Goal: Transaction & Acquisition: Obtain resource

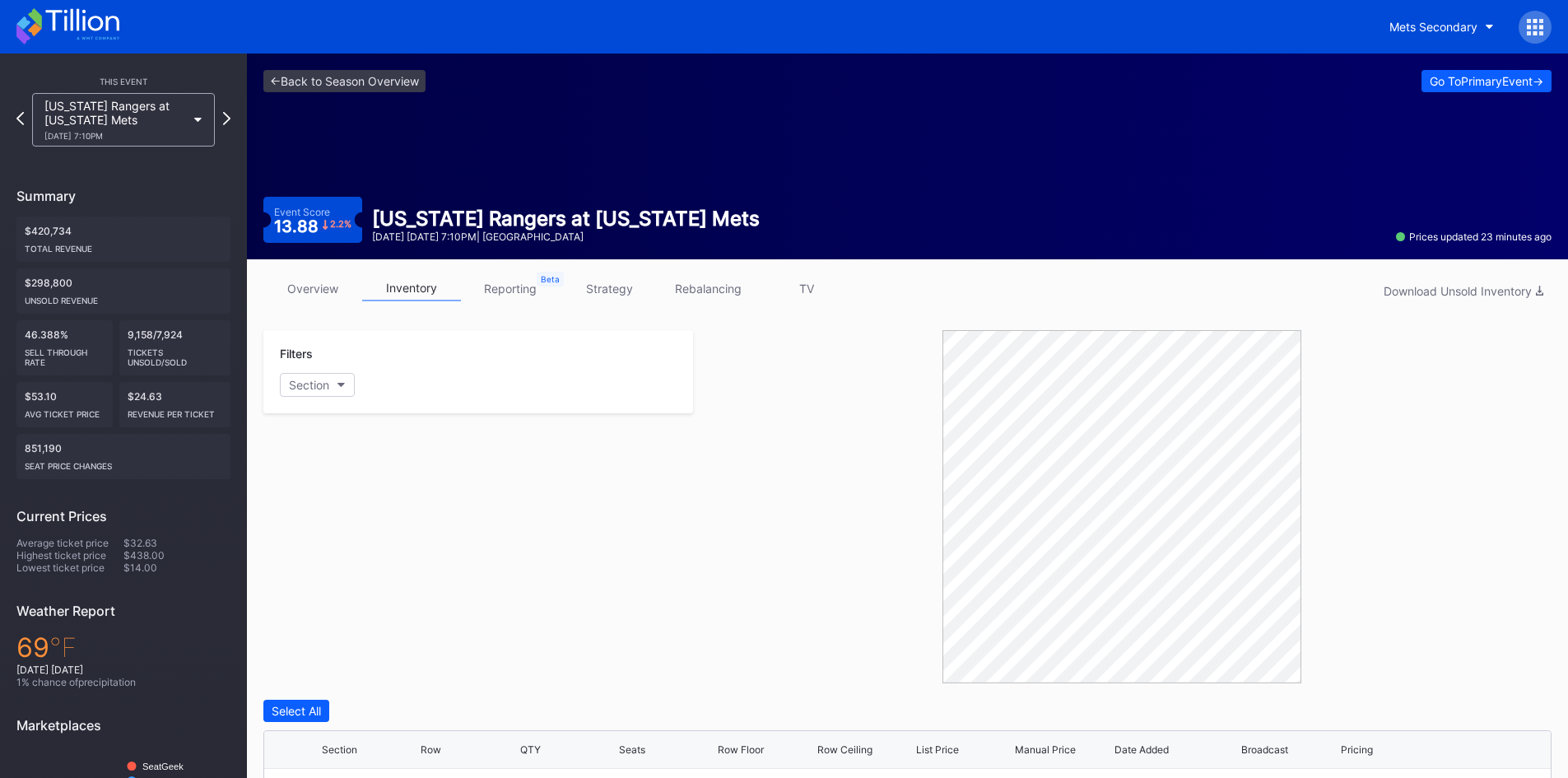
scroll to position [18, 0]
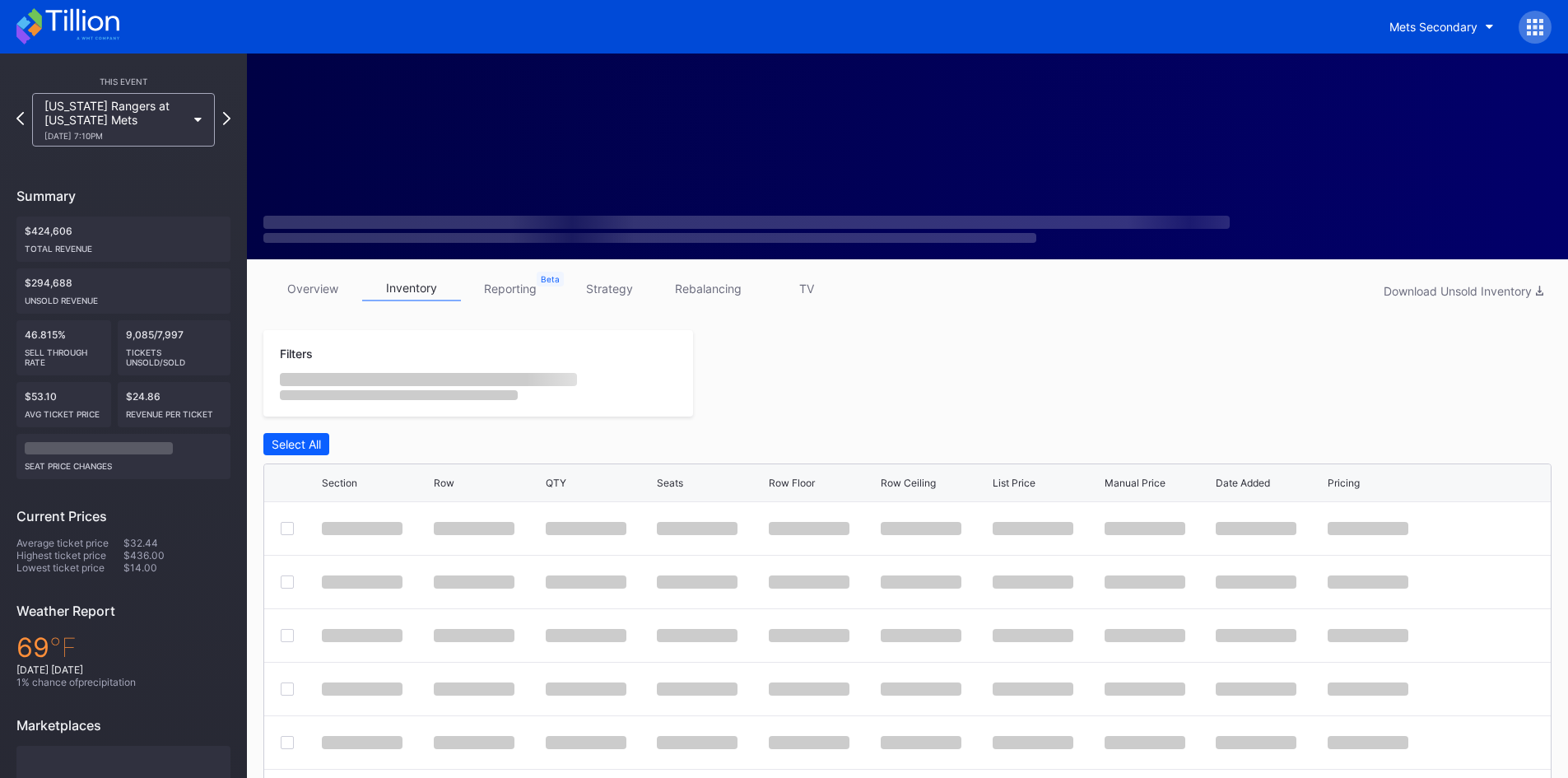
scroll to position [18, 0]
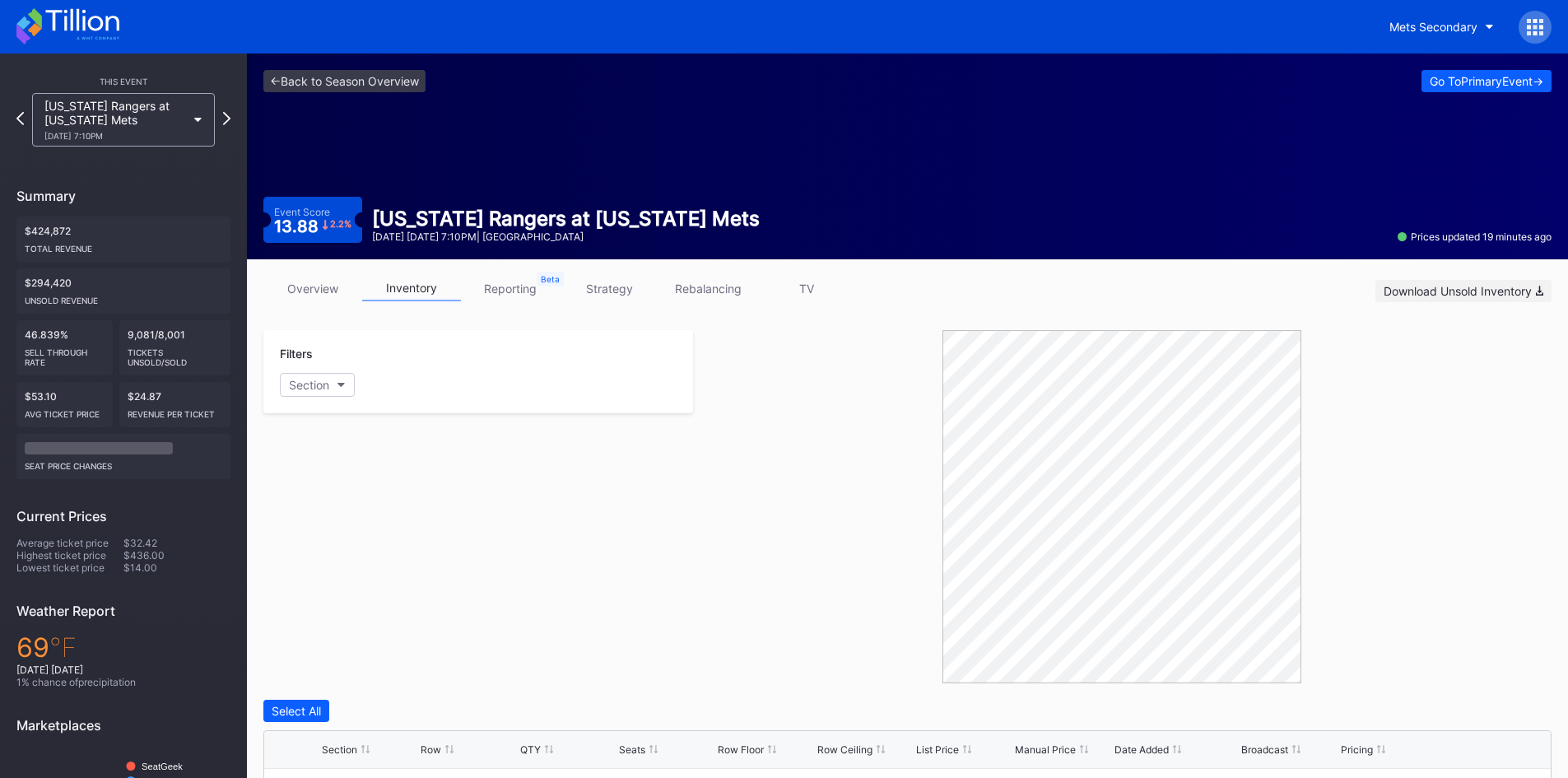
click at [1474, 287] on div "Download Unsold Inventory" at bounding box center [1463, 291] width 159 height 14
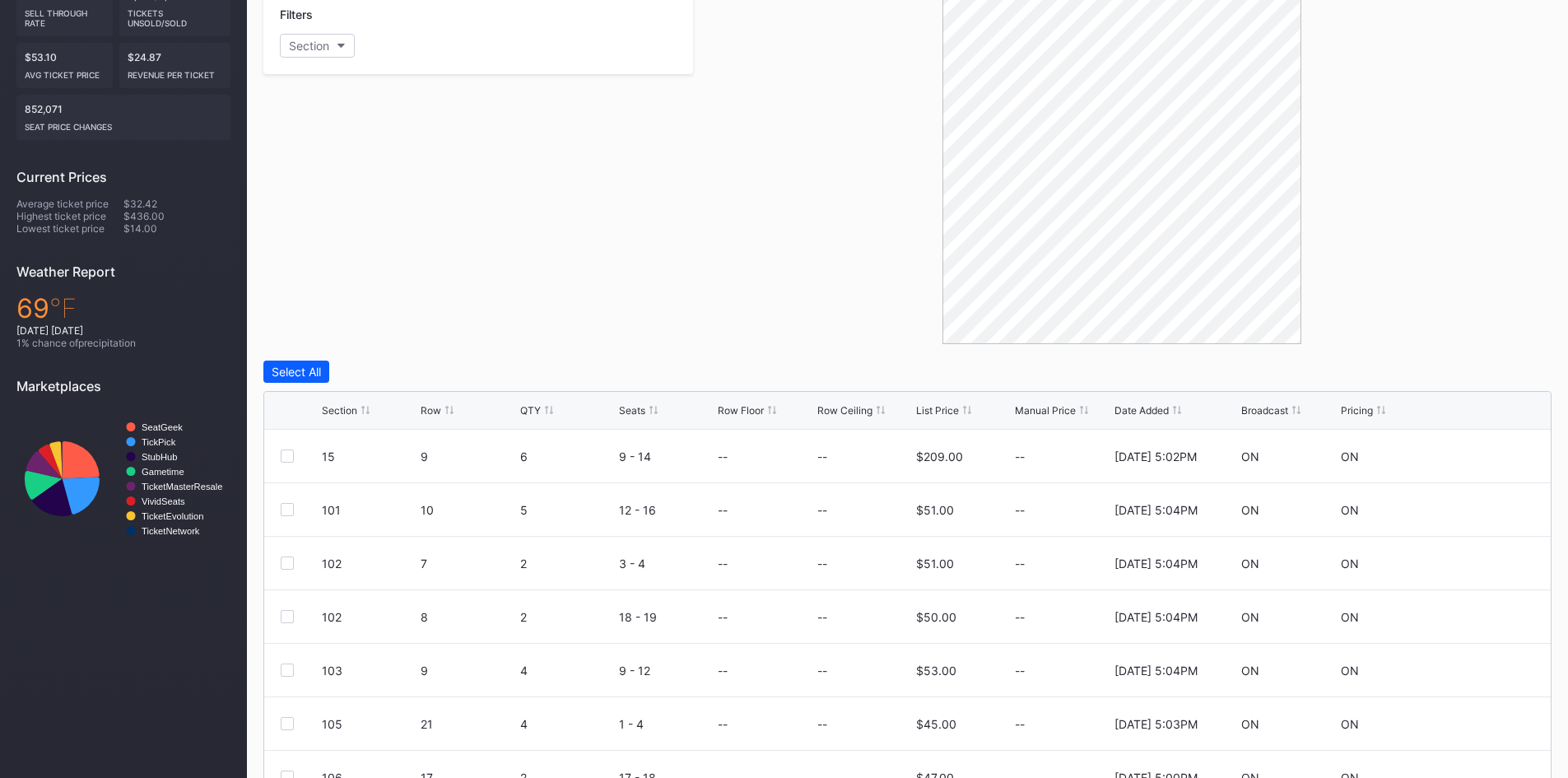
scroll to position [423, 0]
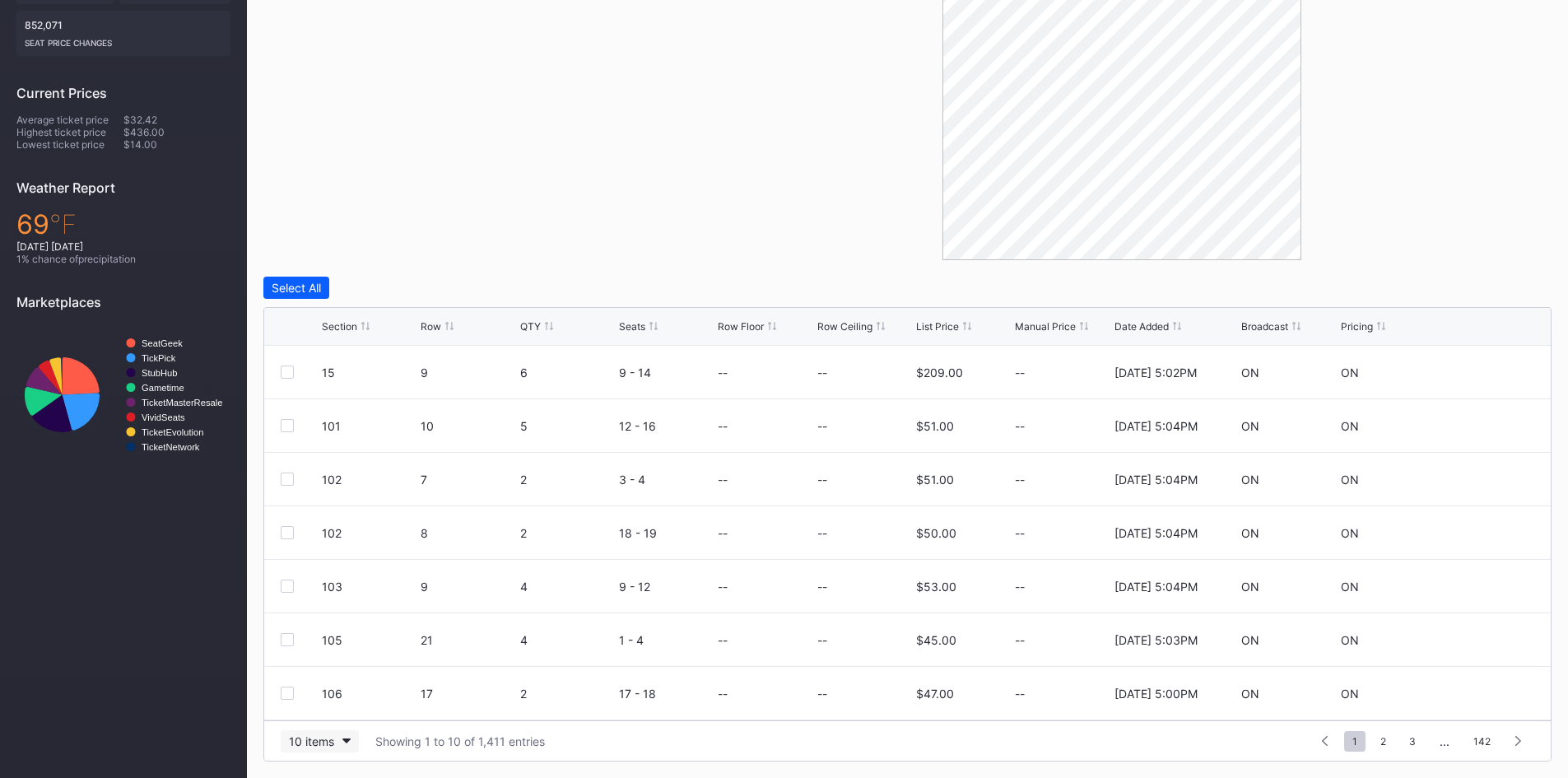
click at [335, 740] on button "10 items" at bounding box center [319, 740] width 78 height 22
click at [352, 700] on div "200 items" at bounding box center [319, 700] width 78 height 31
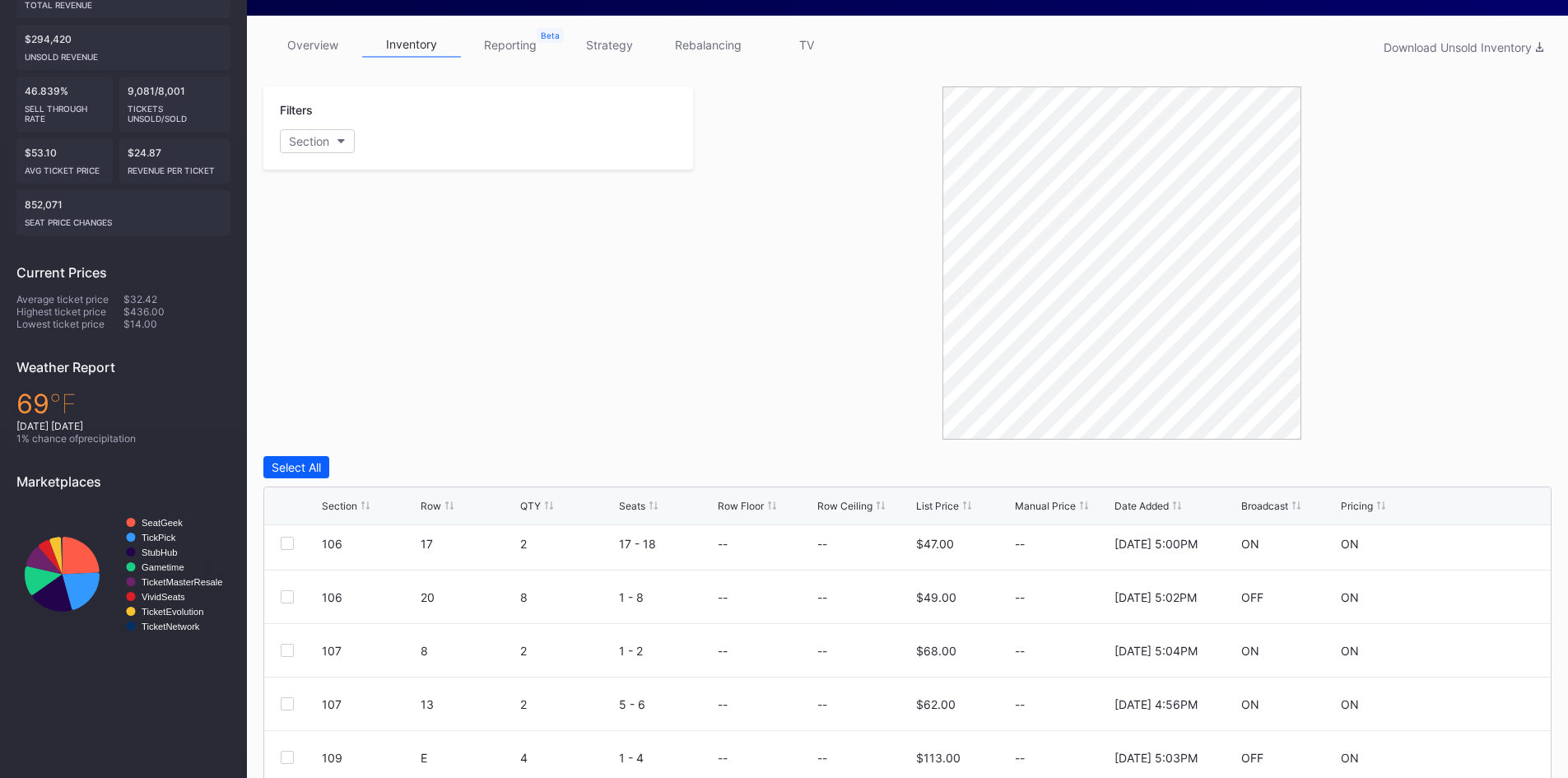
scroll to position [0, 0]
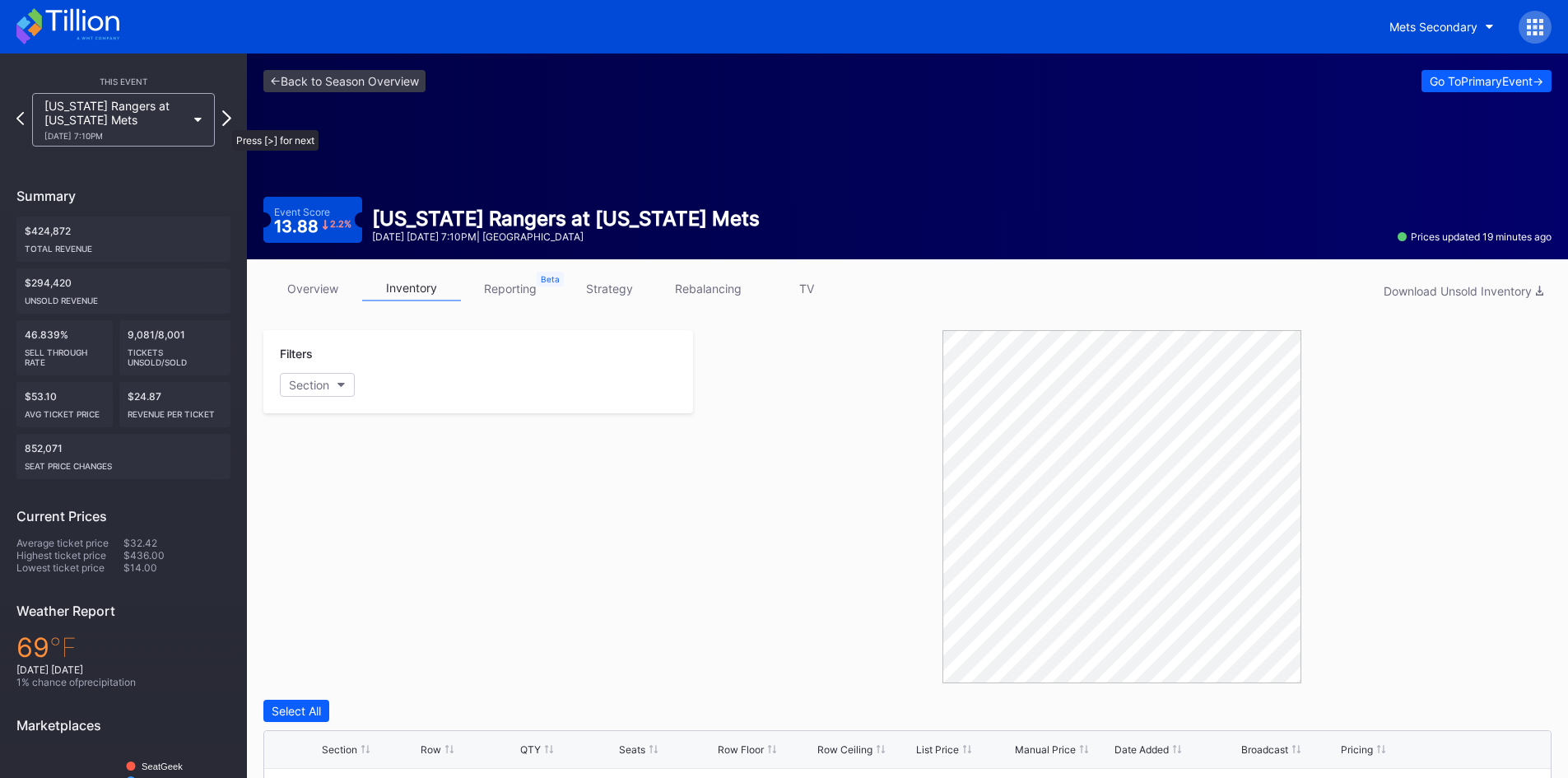
click at [224, 122] on icon at bounding box center [227, 118] width 9 height 16
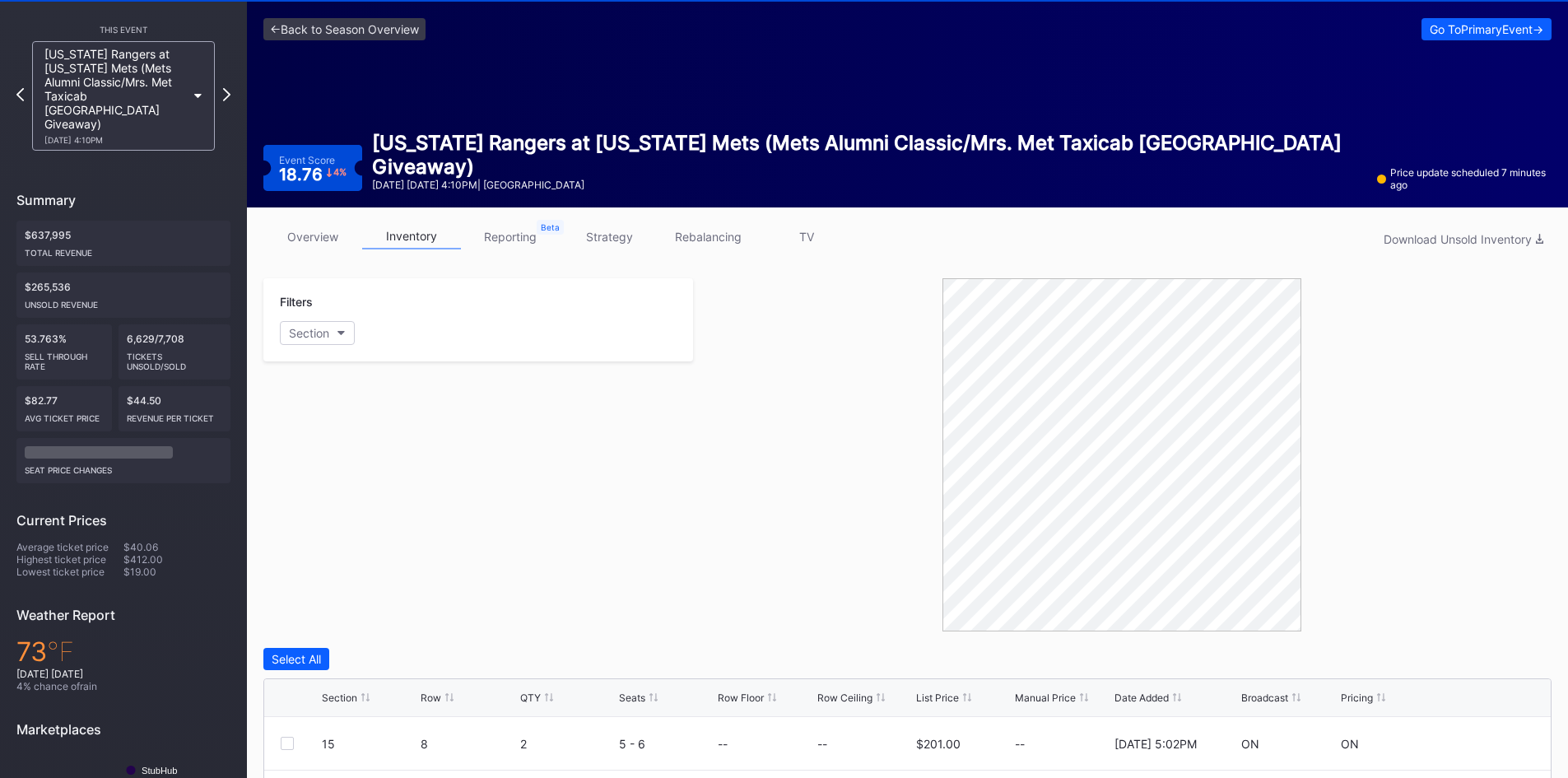
scroll to position [11, 0]
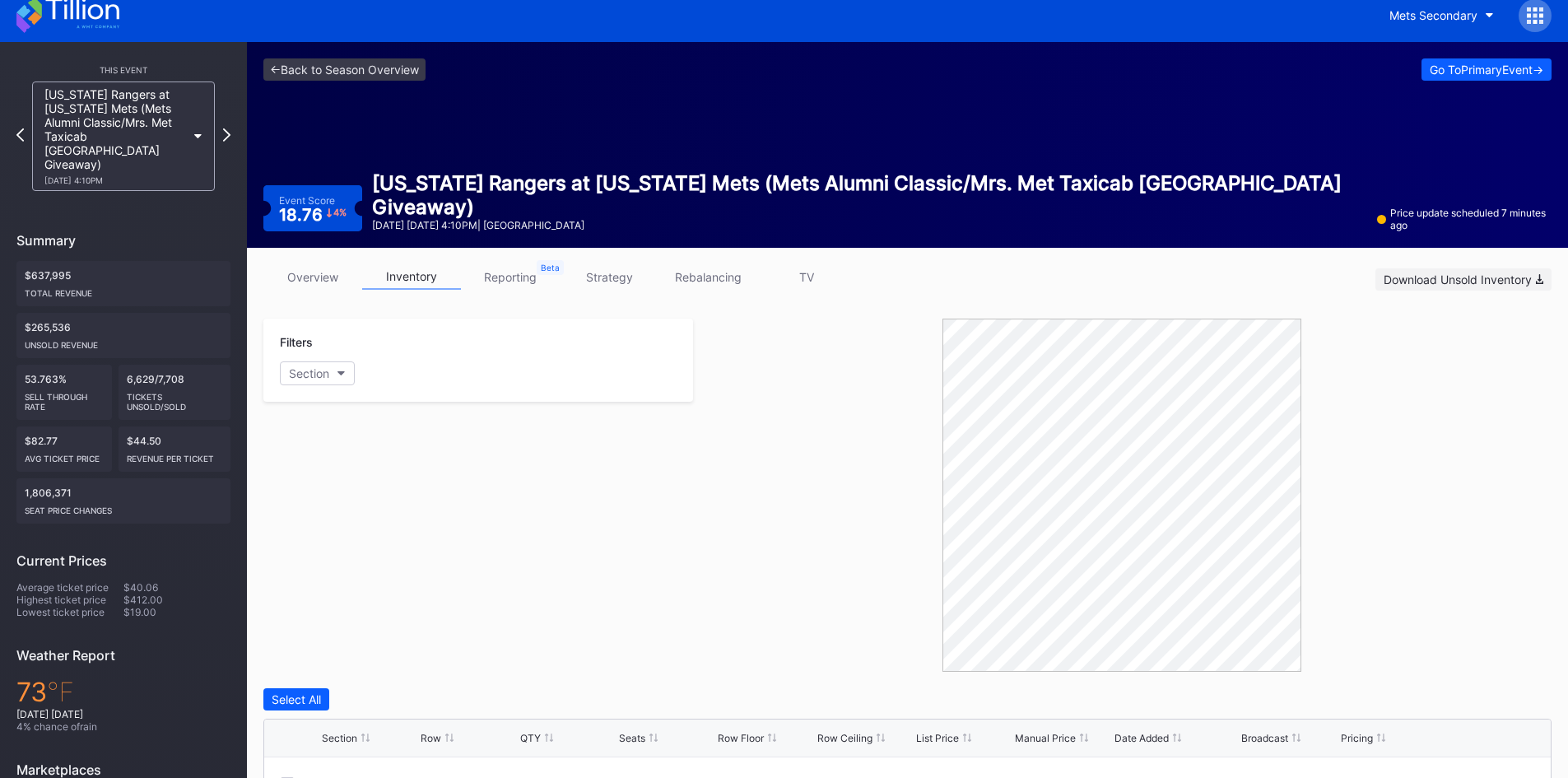
click at [1526, 279] on div "Download Unsold Inventory" at bounding box center [1463, 279] width 159 height 14
click at [224, 127] on icon at bounding box center [227, 135] width 9 height 16
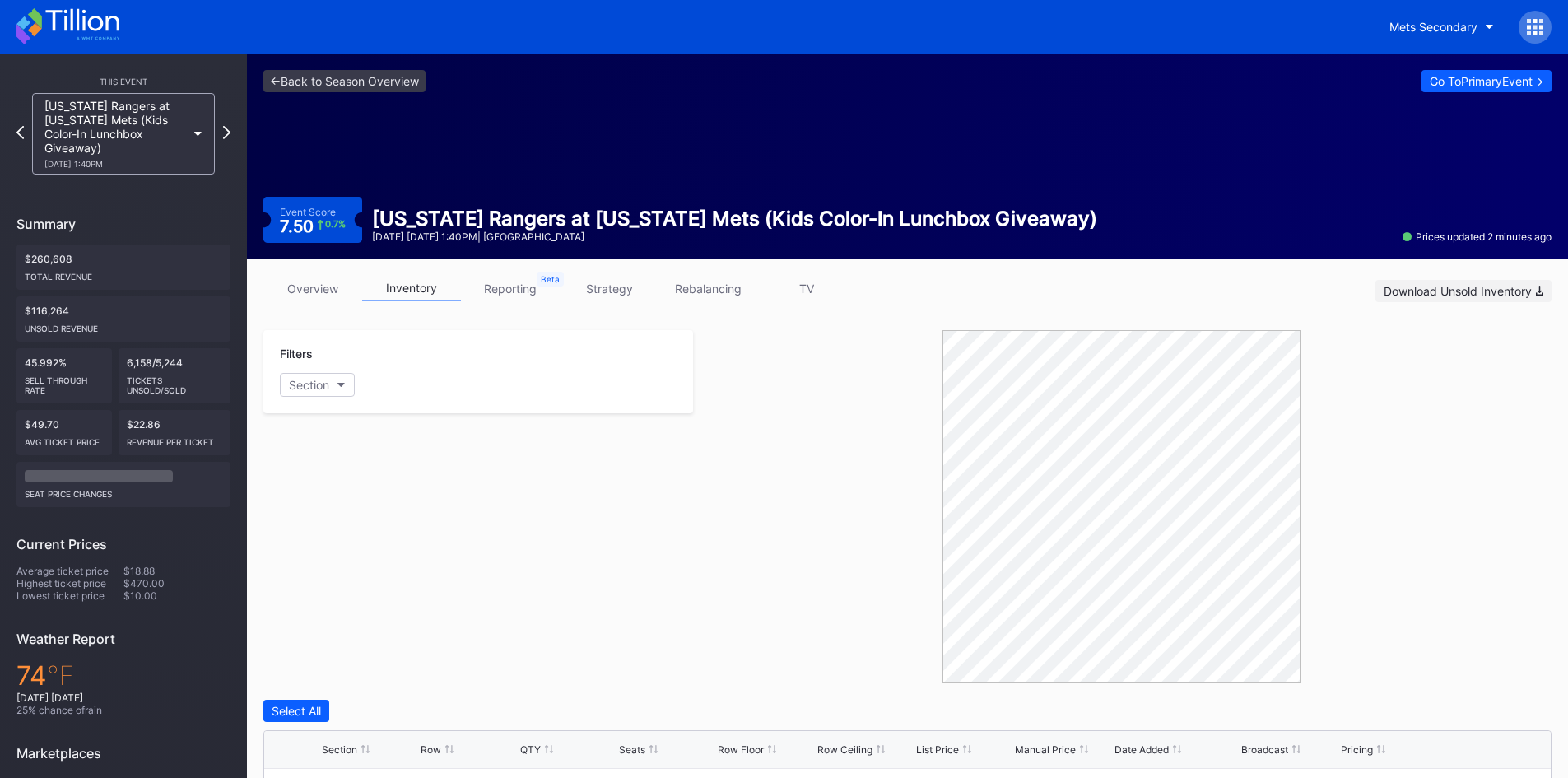
click at [1505, 289] on div "Download Unsold Inventory" at bounding box center [1463, 291] width 159 height 14
click at [226, 124] on icon at bounding box center [227, 132] width 9 height 16
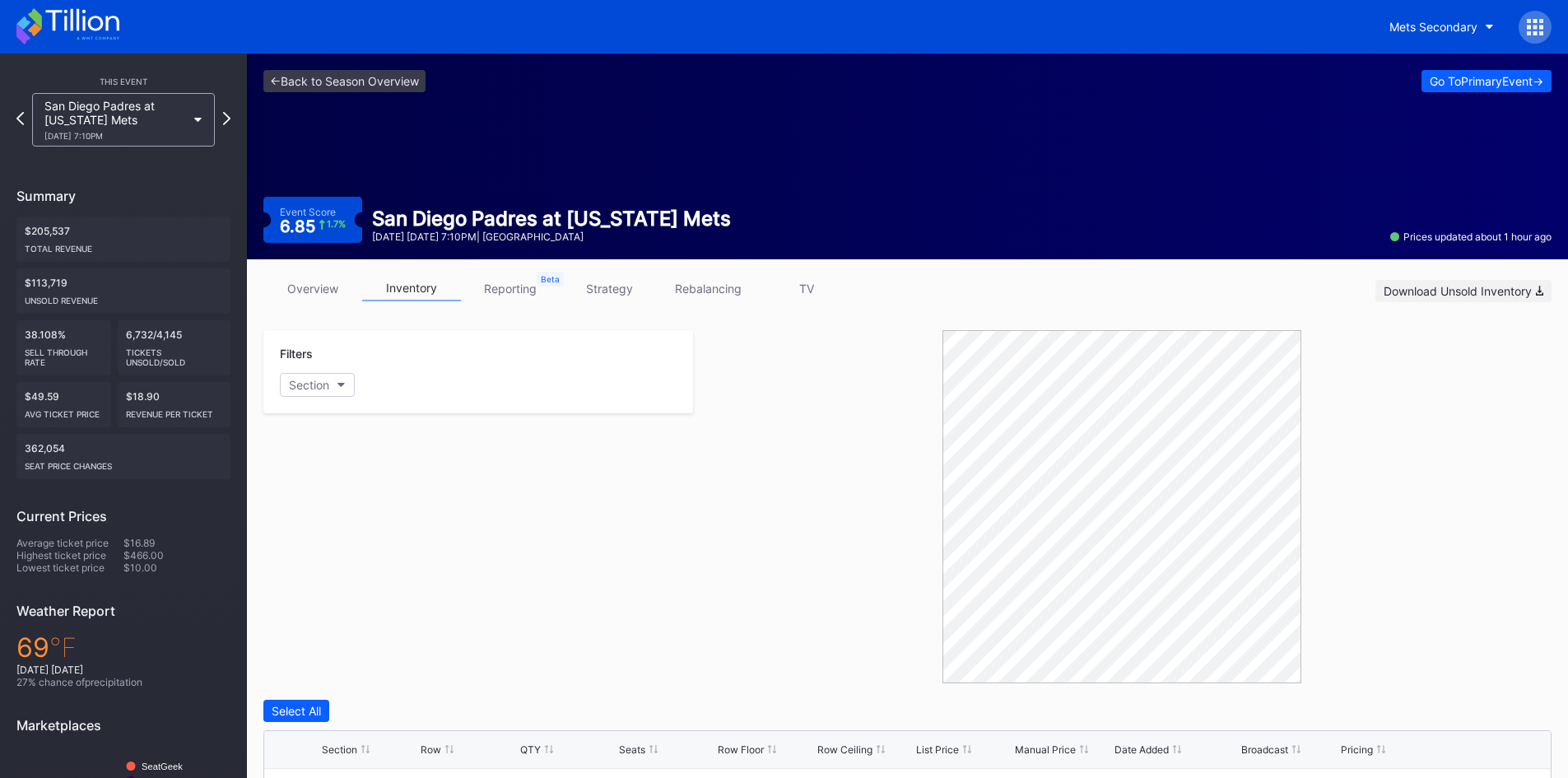
click at [1489, 296] on div "Download Unsold Inventory" at bounding box center [1463, 291] width 159 height 14
click at [224, 122] on icon at bounding box center [227, 118] width 9 height 16
click at [1483, 291] on div "Download Unsold Inventory" at bounding box center [1463, 291] width 159 height 14
click at [228, 119] on icon at bounding box center [227, 118] width 9 height 16
click at [1439, 280] on button "Download Unsold Inventory" at bounding box center [1463, 291] width 176 height 22
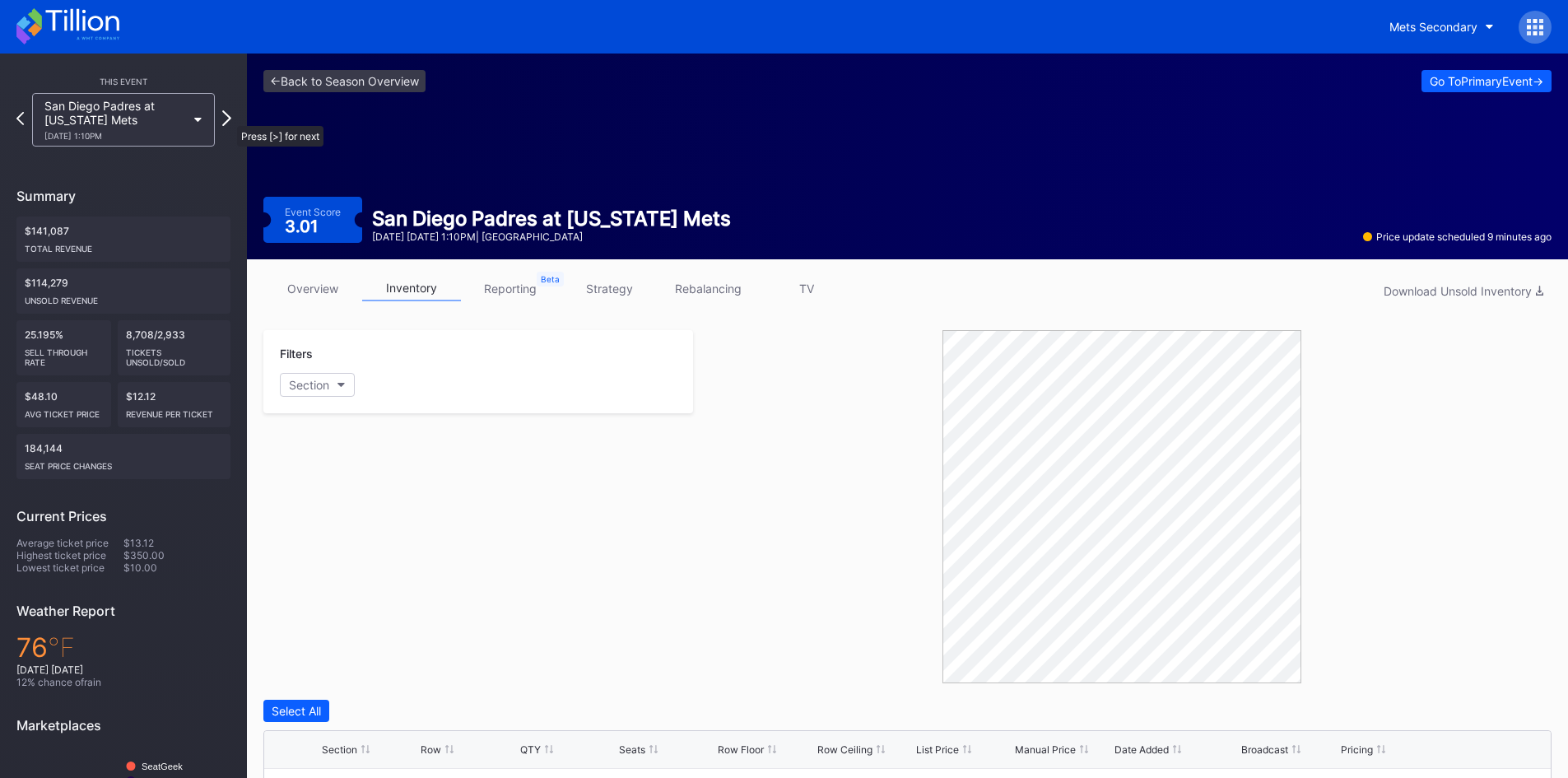
click at [228, 117] on icon at bounding box center [227, 118] width 9 height 16
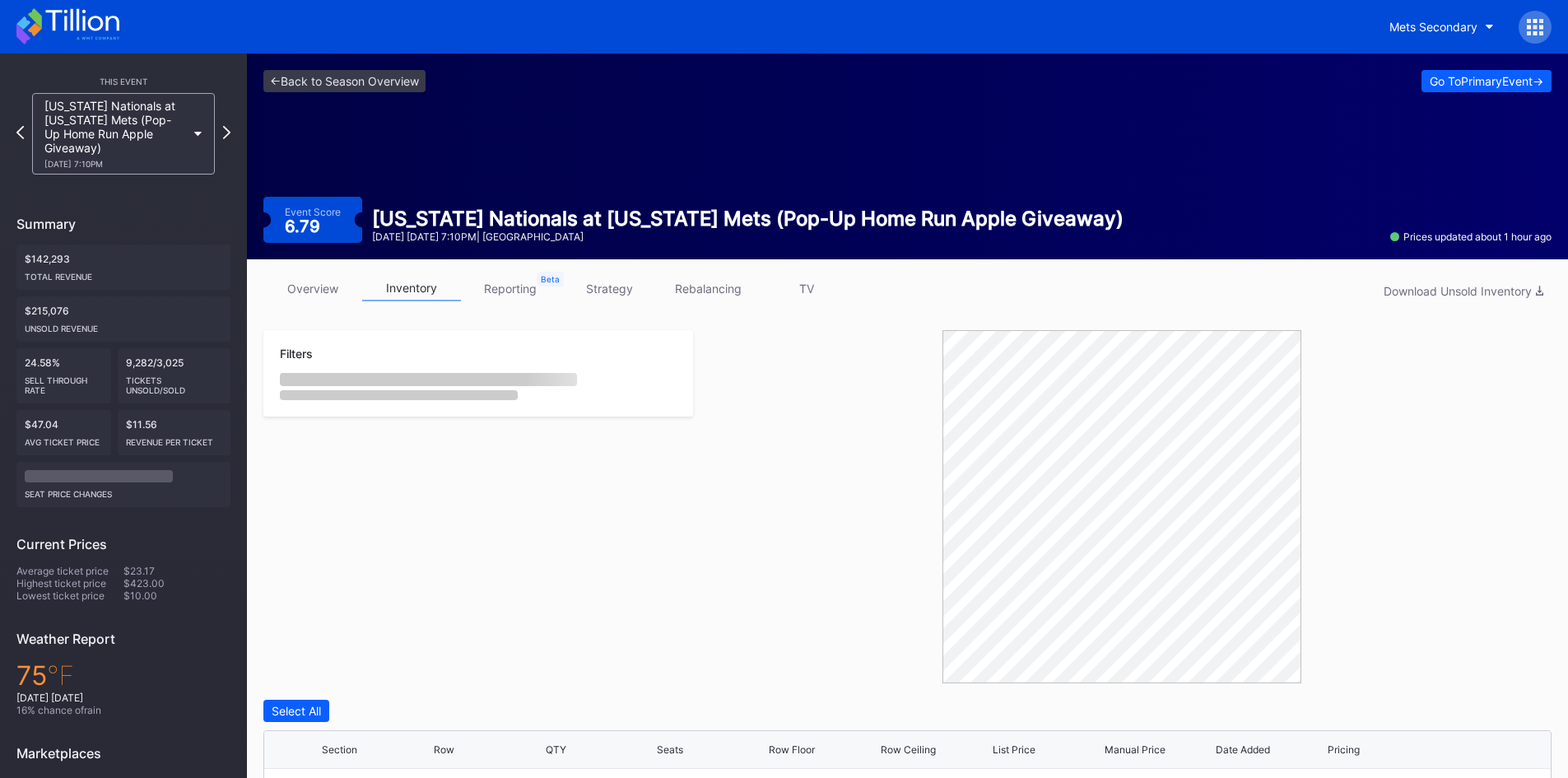
click at [1443, 277] on div "overview inventory reporting strategy rebalancing TV Download Unsold Inventory" at bounding box center [907, 292] width 1288 height 34
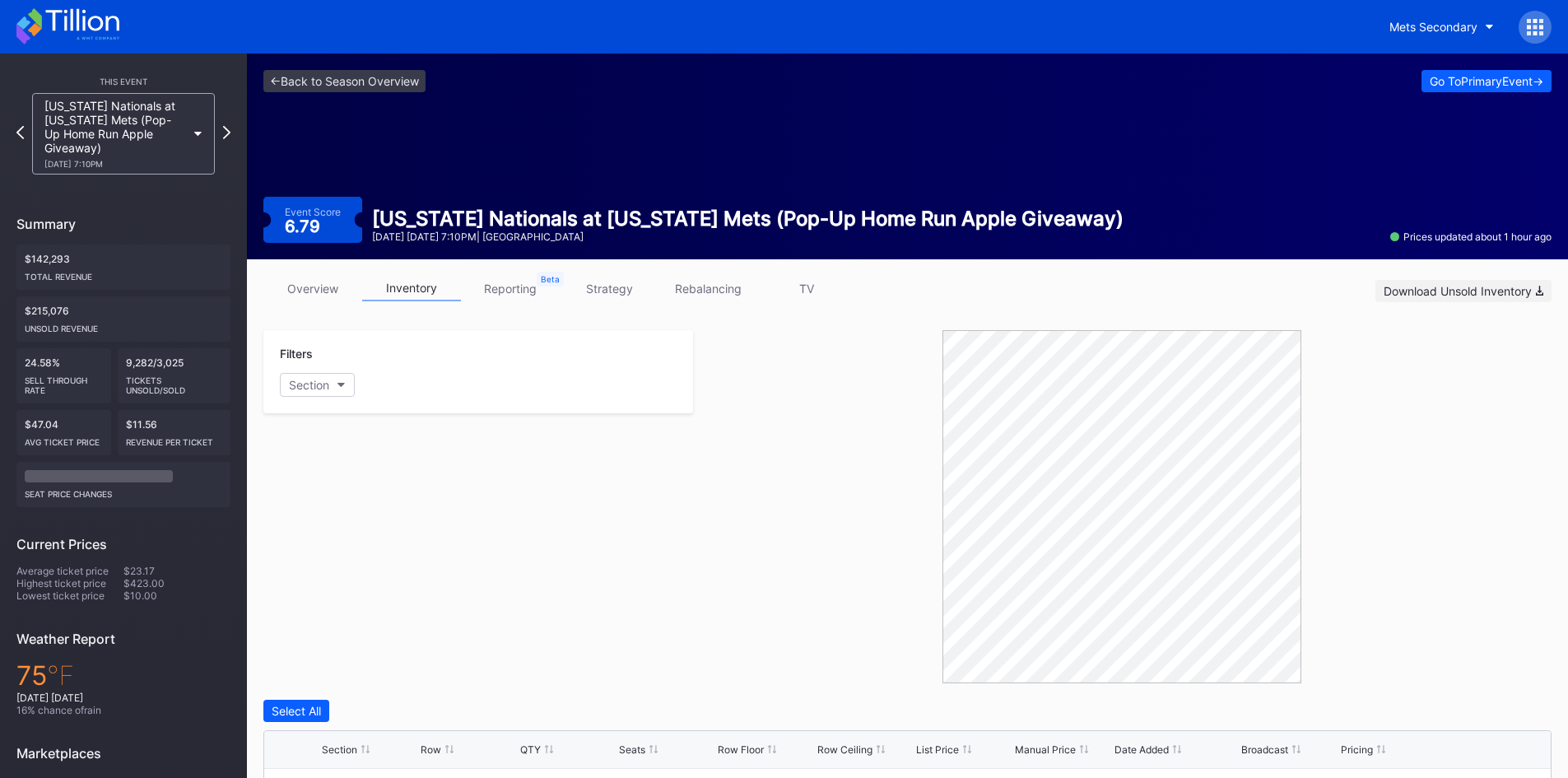
click at [1440, 290] on div "Download Unsold Inventory" at bounding box center [1463, 291] width 159 height 14
click at [1421, 294] on div "Download Unsold Inventory" at bounding box center [1463, 291] width 159 height 14
click at [228, 130] on icon at bounding box center [227, 132] width 9 height 16
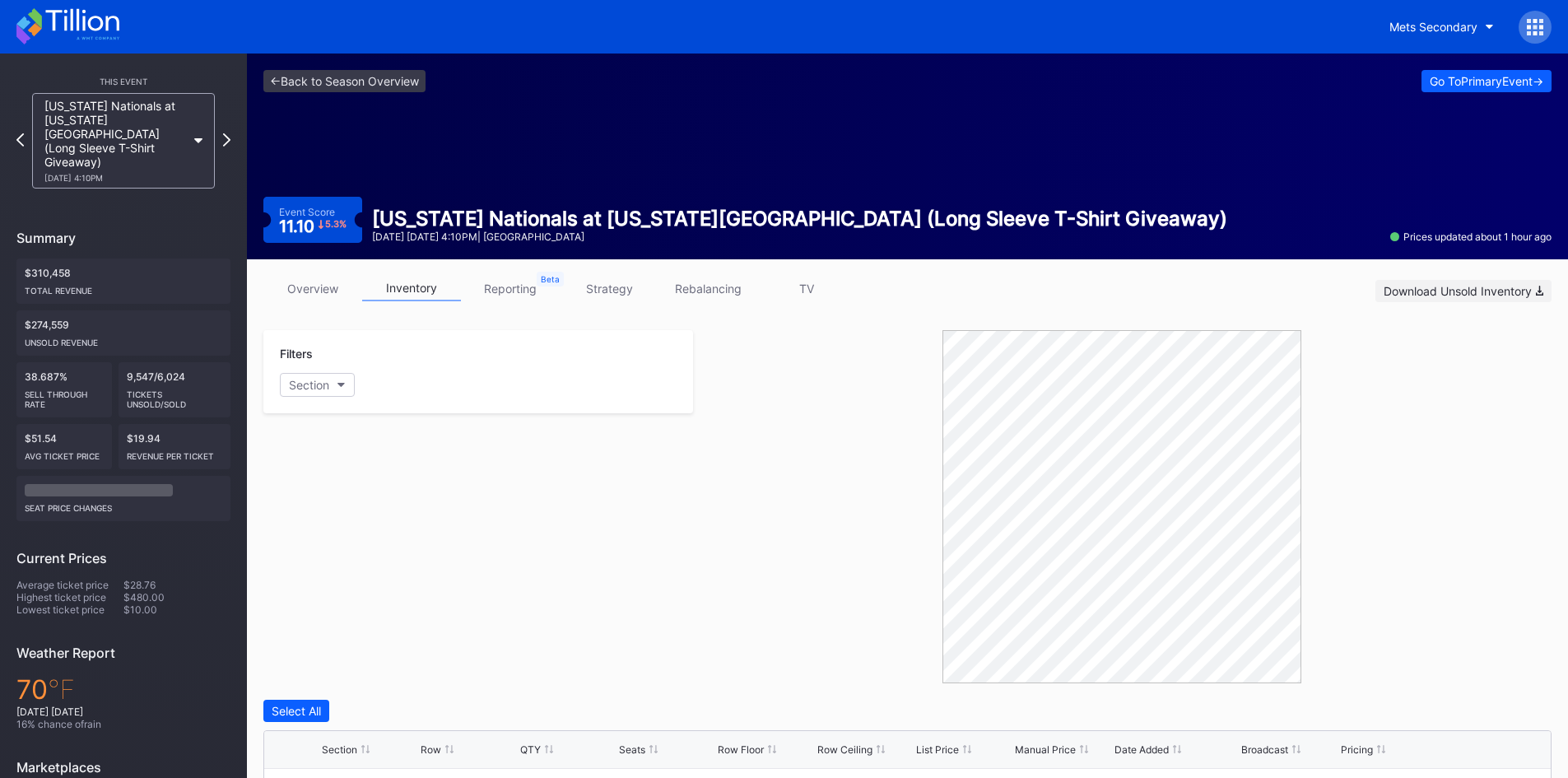
click at [1404, 284] on div "Download Unsold Inventory" at bounding box center [1463, 291] width 159 height 14
click at [227, 131] on icon at bounding box center [227, 139] width 9 height 16
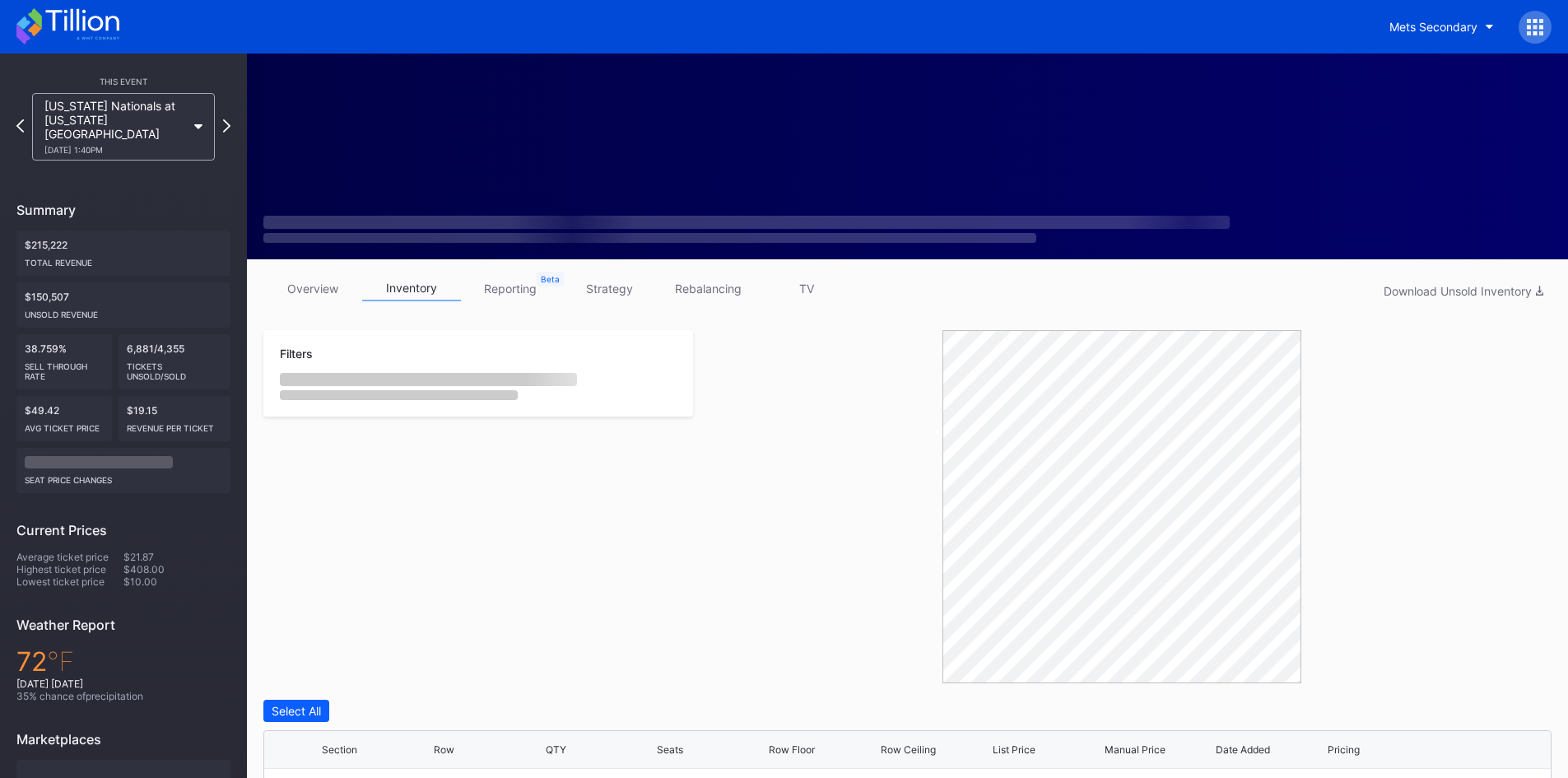
click at [177, 117] on div "Washington Nationals at New York Mets 9/21 Sunday 1:40PM" at bounding box center [116, 127] width 142 height 56
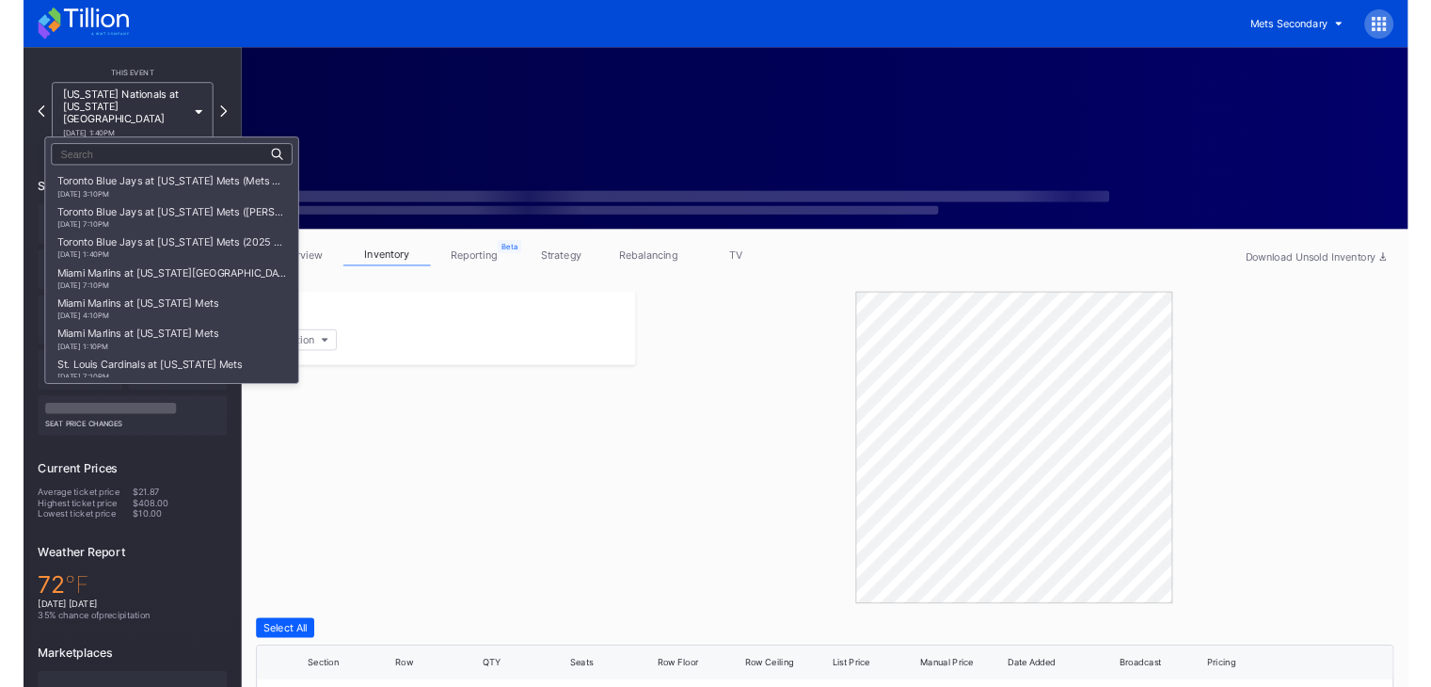
scroll to position [3121, 0]
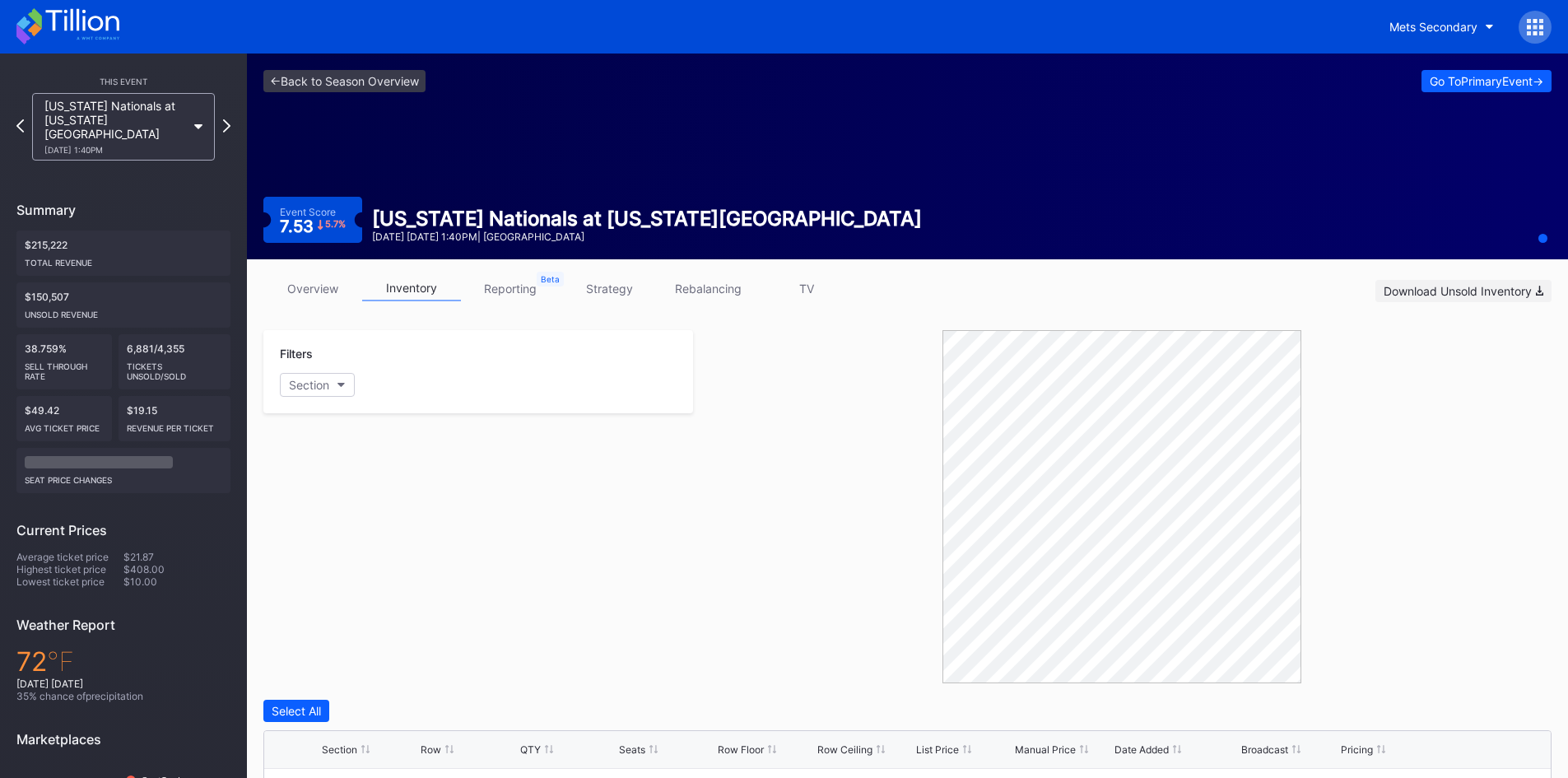
click at [1500, 294] on div "Download Unsold Inventory" at bounding box center [1463, 291] width 159 height 14
